Goal: Task Accomplishment & Management: Complete application form

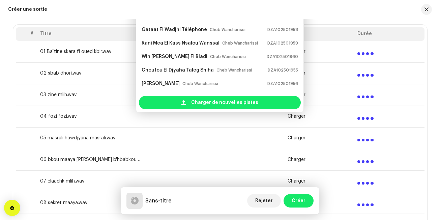
scroll to position [129, 0]
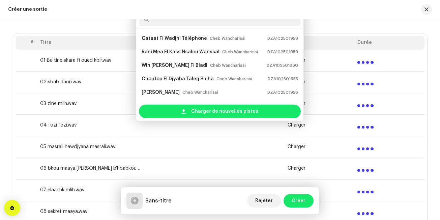
click at [209, 170] on td at bounding box center [180, 169] width 70 height 22
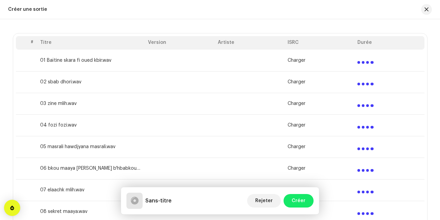
click at [189, 209] on div "Sans-titre Rejeter Créer" at bounding box center [220, 200] width 198 height 27
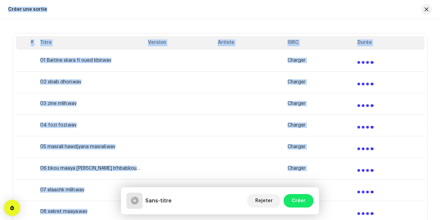
drag, startPoint x: 162, startPoint y: 216, endPoint x: 163, endPoint y: 220, distance: 4.5
click at [163, 220] on html "Edition Noudjoum El-Wancharis Accueil Profil Catalogue Transactions Analyse Res…" at bounding box center [220, 110] width 440 height 220
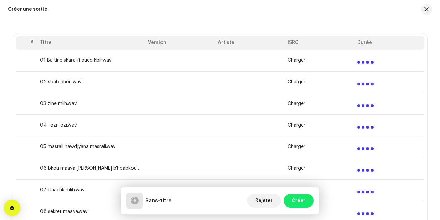
click at [179, 194] on div "Sans-titre Rejeter Créer" at bounding box center [219, 201] width 187 height 16
click at [219, 149] on td at bounding box center [250, 147] width 70 height 22
click at [221, 134] on td at bounding box center [250, 125] width 70 height 22
drag, startPoint x: 221, startPoint y: 134, endPoint x: 218, endPoint y: 111, distance: 23.2
click at [218, 111] on tfoot "01 Baïtine skara fi oued kbir.wav Charger 02 sbab dhori.wav Charger 03 zine mli…" at bounding box center [220, 179] width 409 height 259
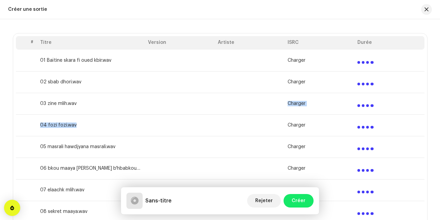
scroll to position [115, 0]
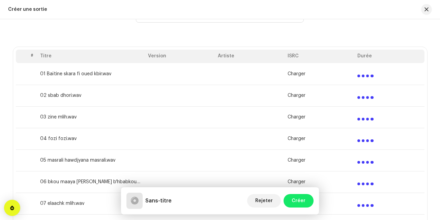
click at [248, 129] on td at bounding box center [250, 139] width 70 height 22
